Goal: Information Seeking & Learning: Learn about a topic

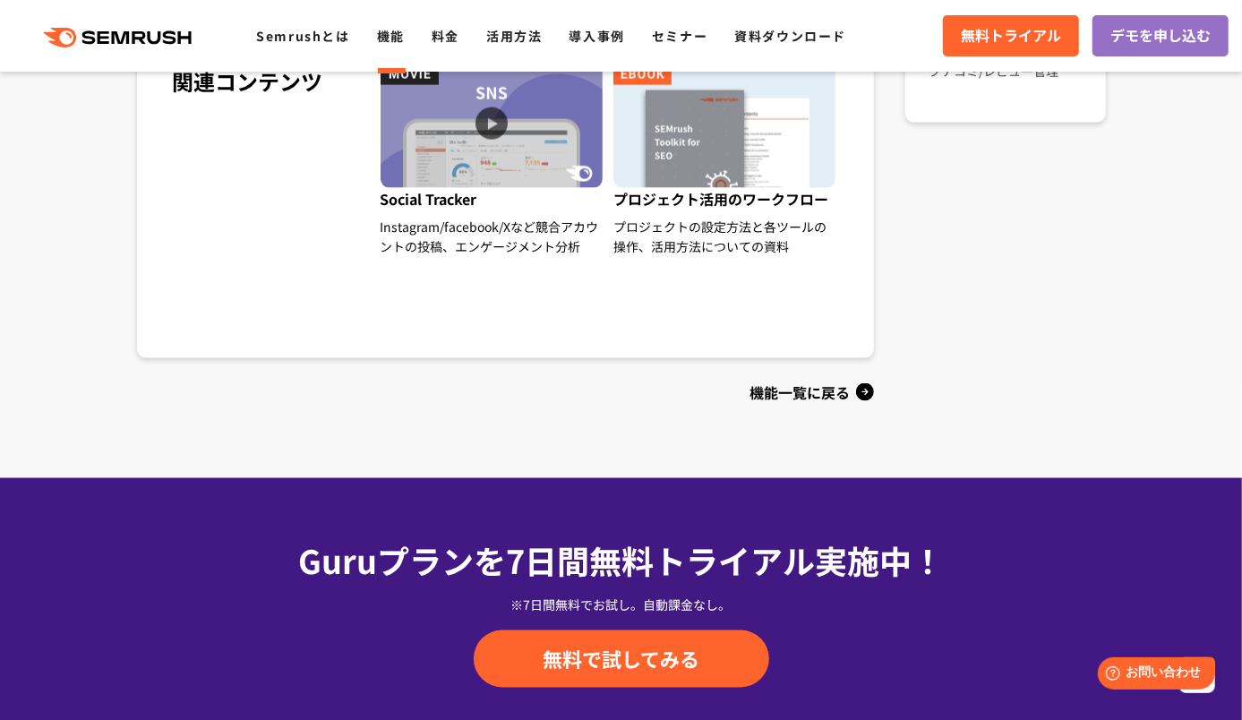
scroll to position [1701, 0]
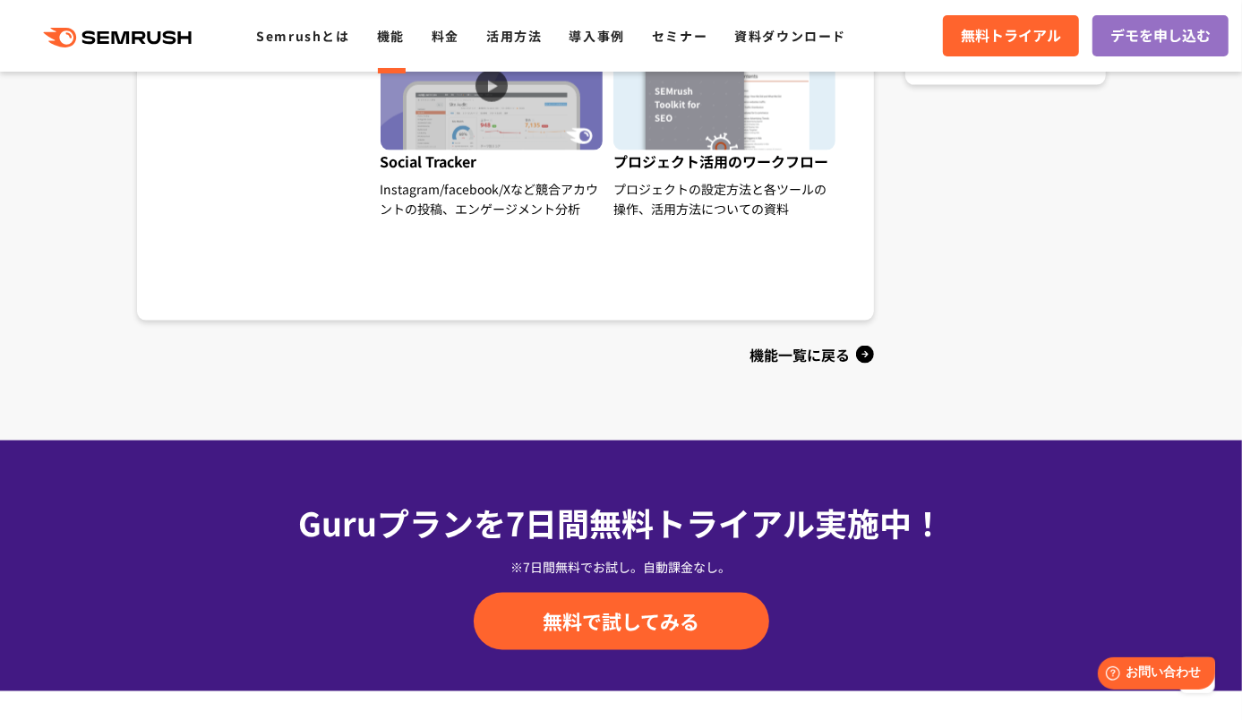
click at [839, 357] on div "機能一覧に戻る" at bounding box center [506, 354] width 738 height 29
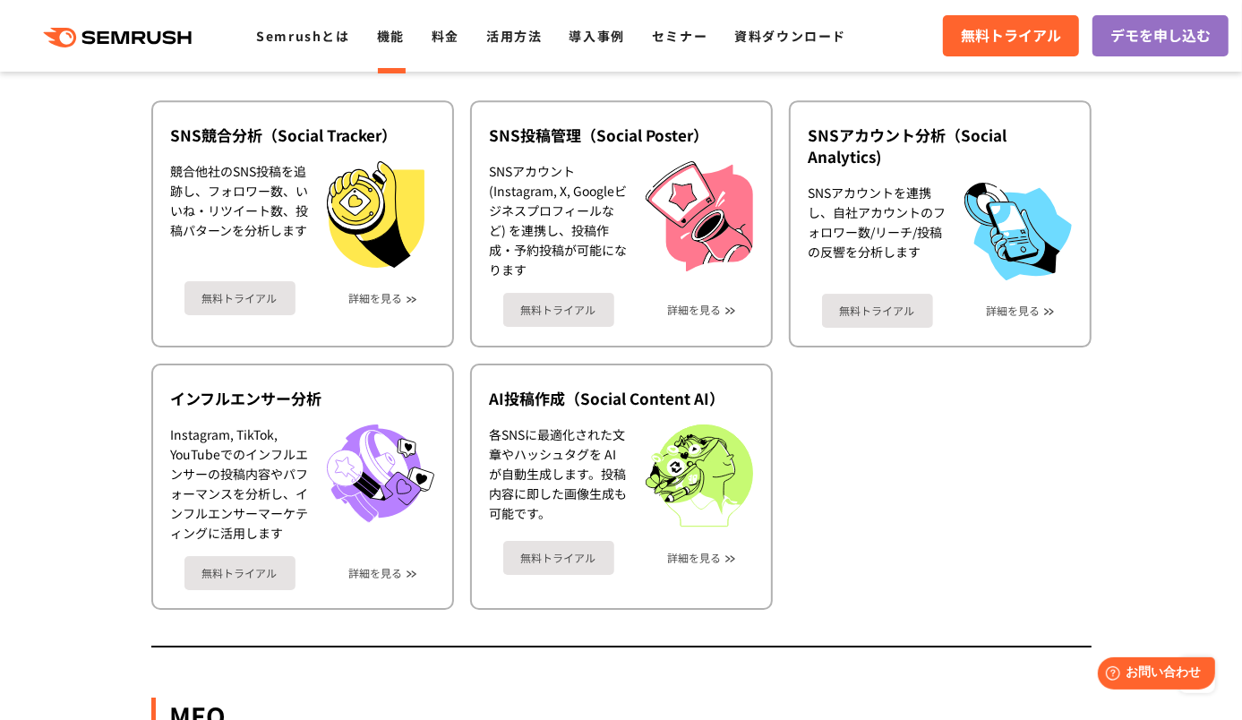
scroll to position [3850, 0]
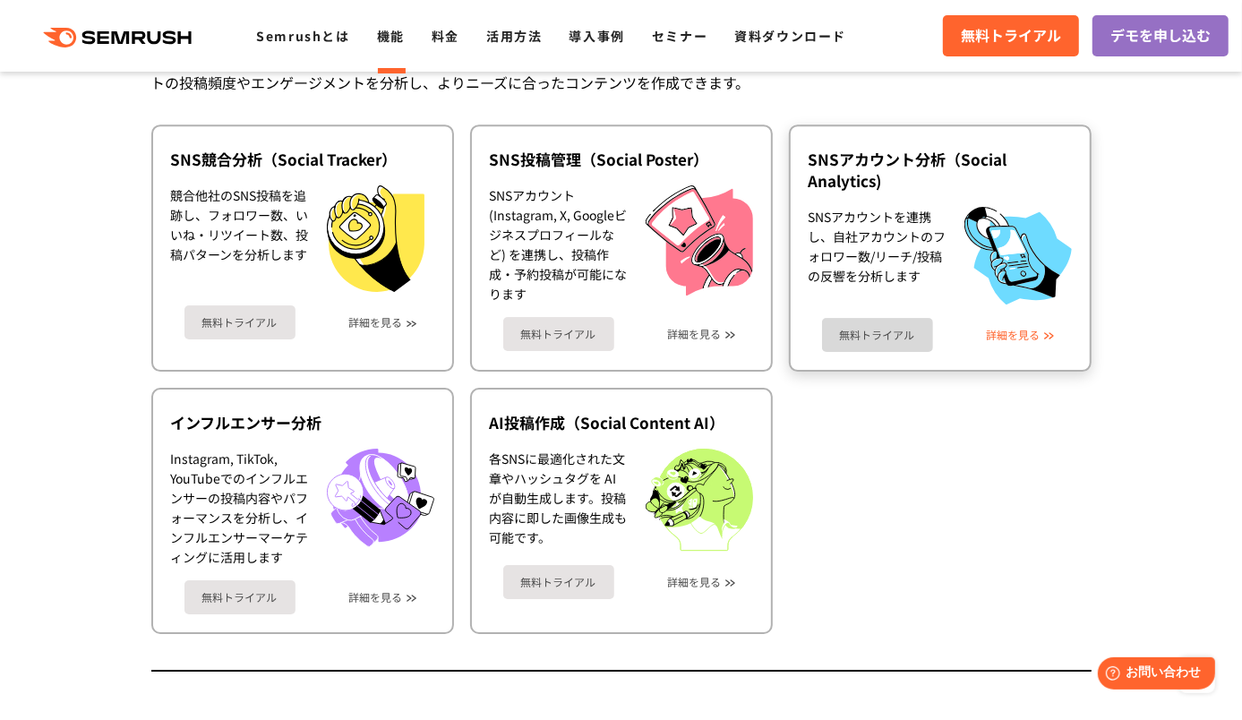
click at [1018, 329] on link "詳細を見る" at bounding box center [1014, 335] width 54 height 13
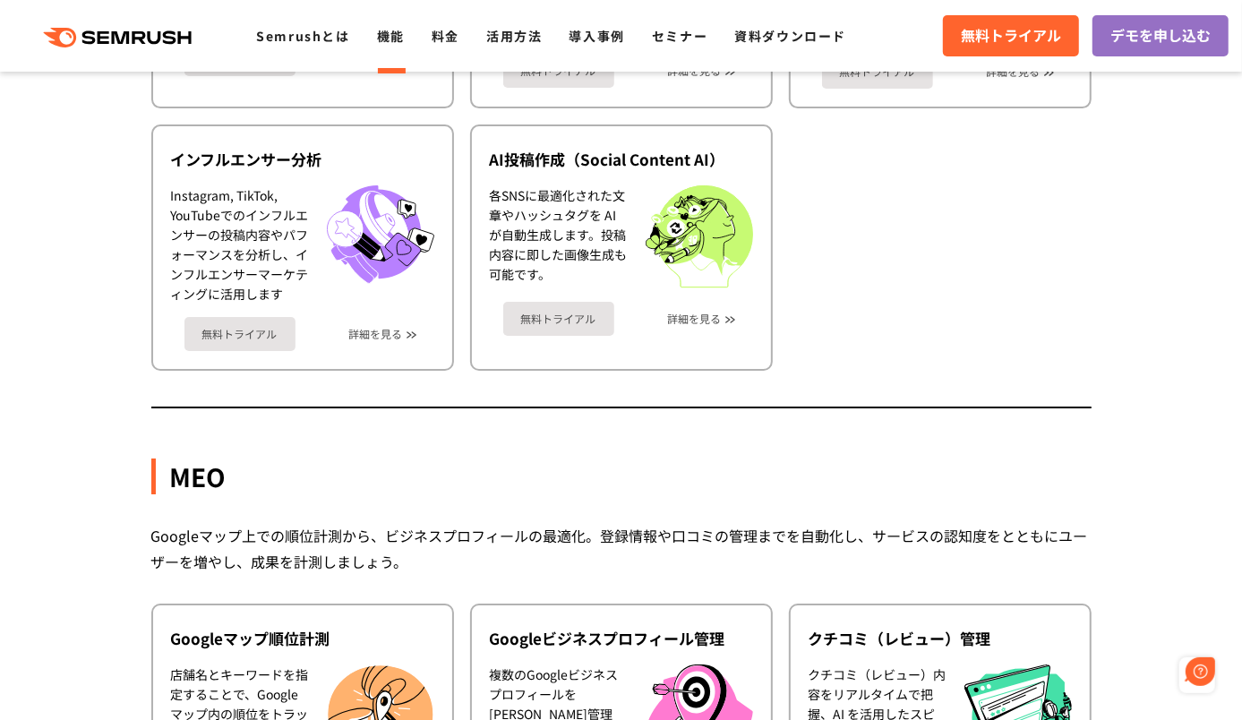
scroll to position [4209, 0]
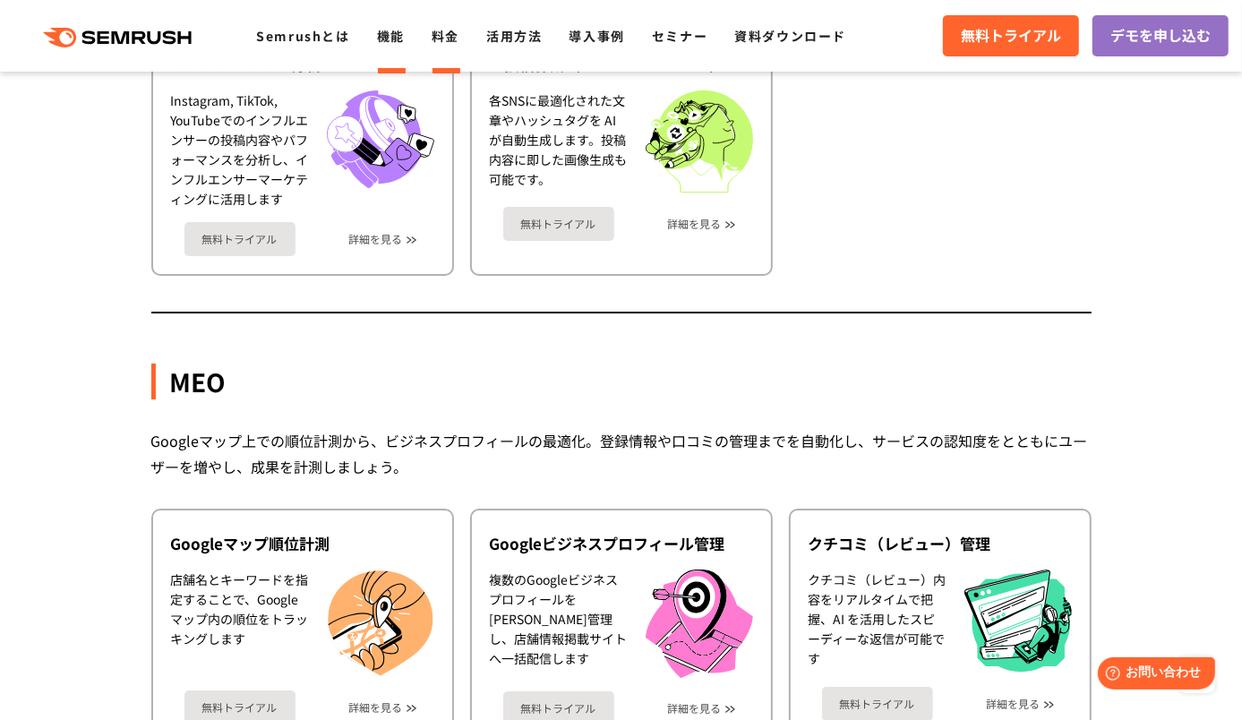
click at [449, 33] on link "料金" at bounding box center [446, 36] width 28 height 18
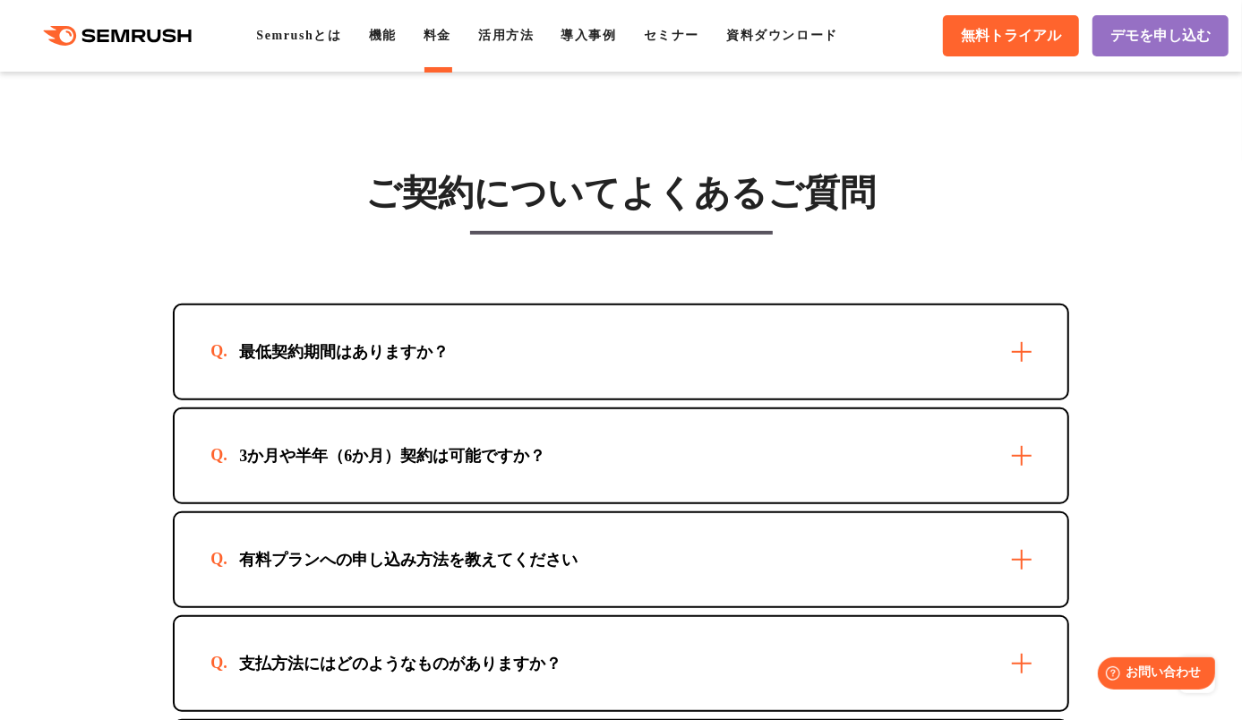
scroll to position [5194, 0]
